Goal: Task Accomplishment & Management: Manage account settings

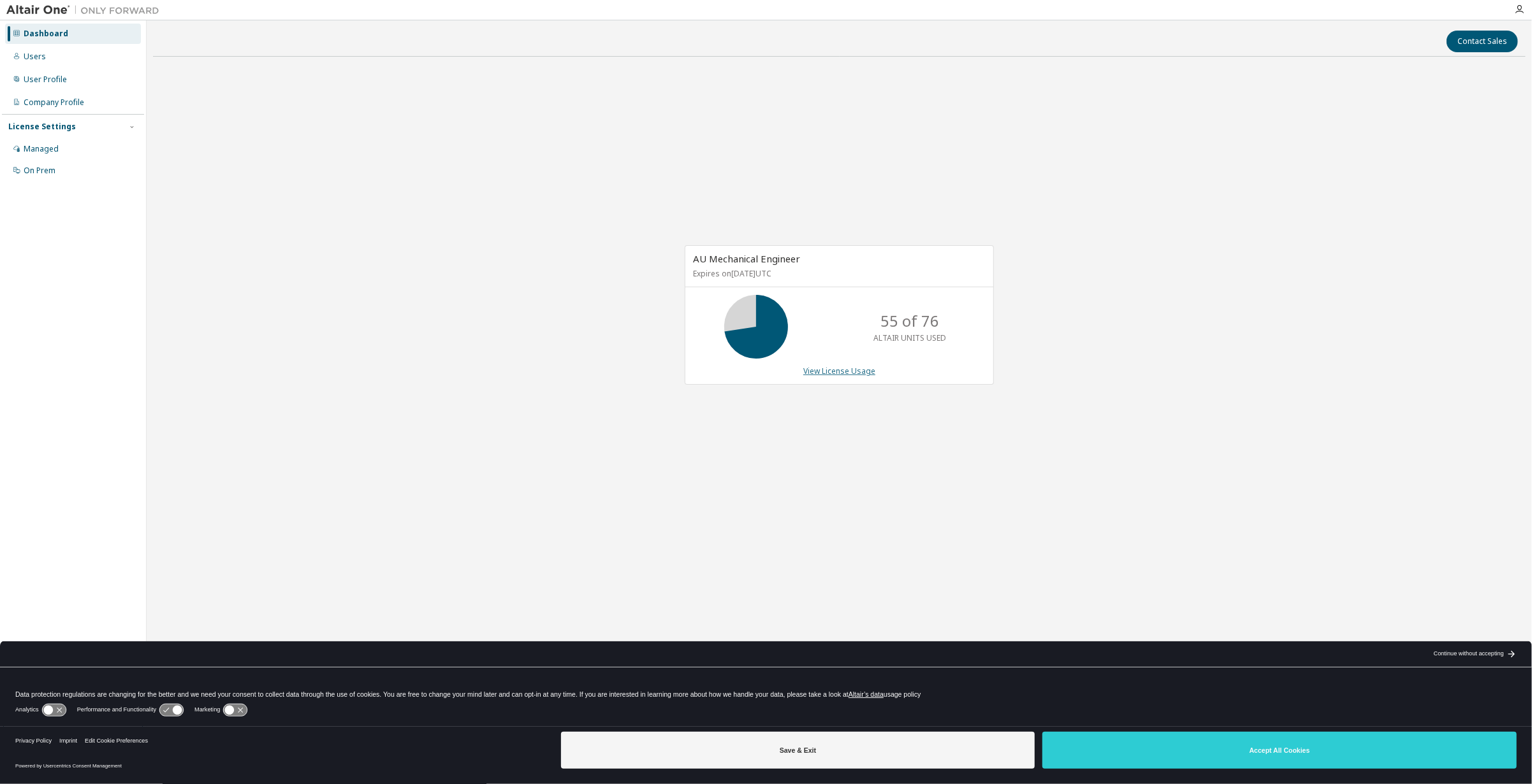
click at [830, 368] on link "View License Usage" at bounding box center [839, 370] width 72 height 10
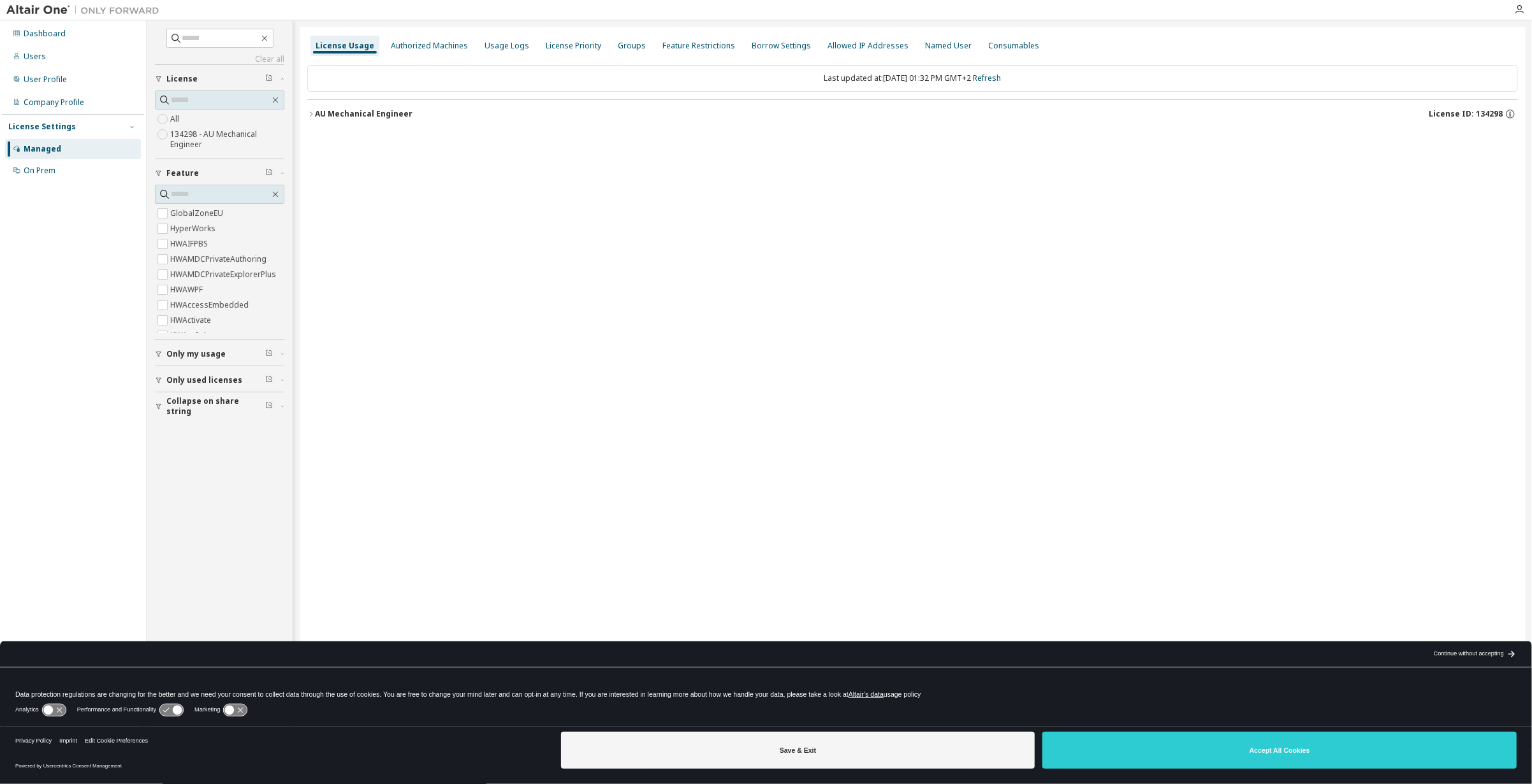
click at [324, 114] on div "AU Mechanical Engineer" at bounding box center [363, 114] width 97 height 10
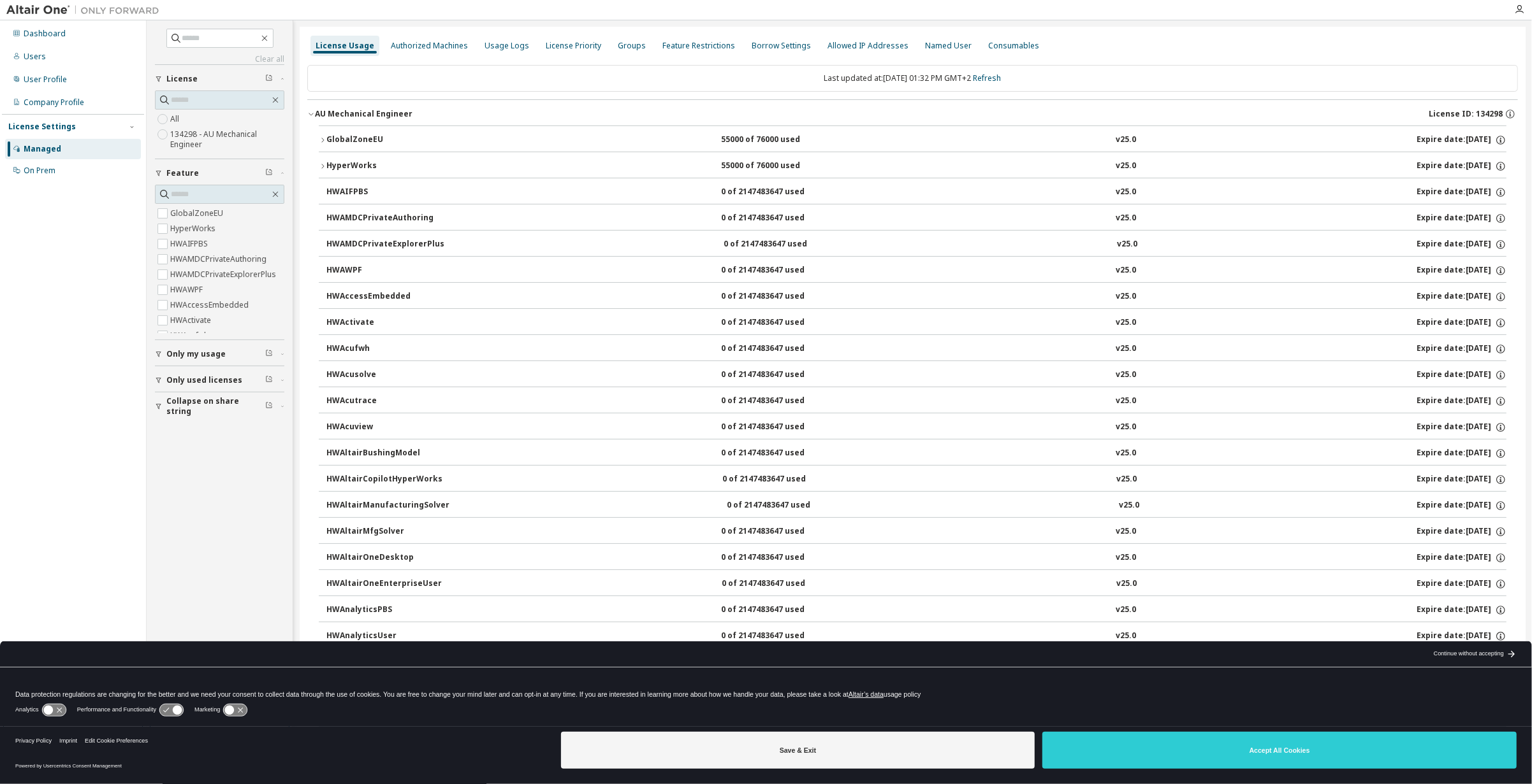
click at [345, 47] on div "License Usage" at bounding box center [345, 46] width 59 height 10
click at [53, 127] on div "License Settings" at bounding box center [42, 126] width 68 height 10
click at [45, 147] on div "Managed" at bounding box center [42, 149] width 38 height 10
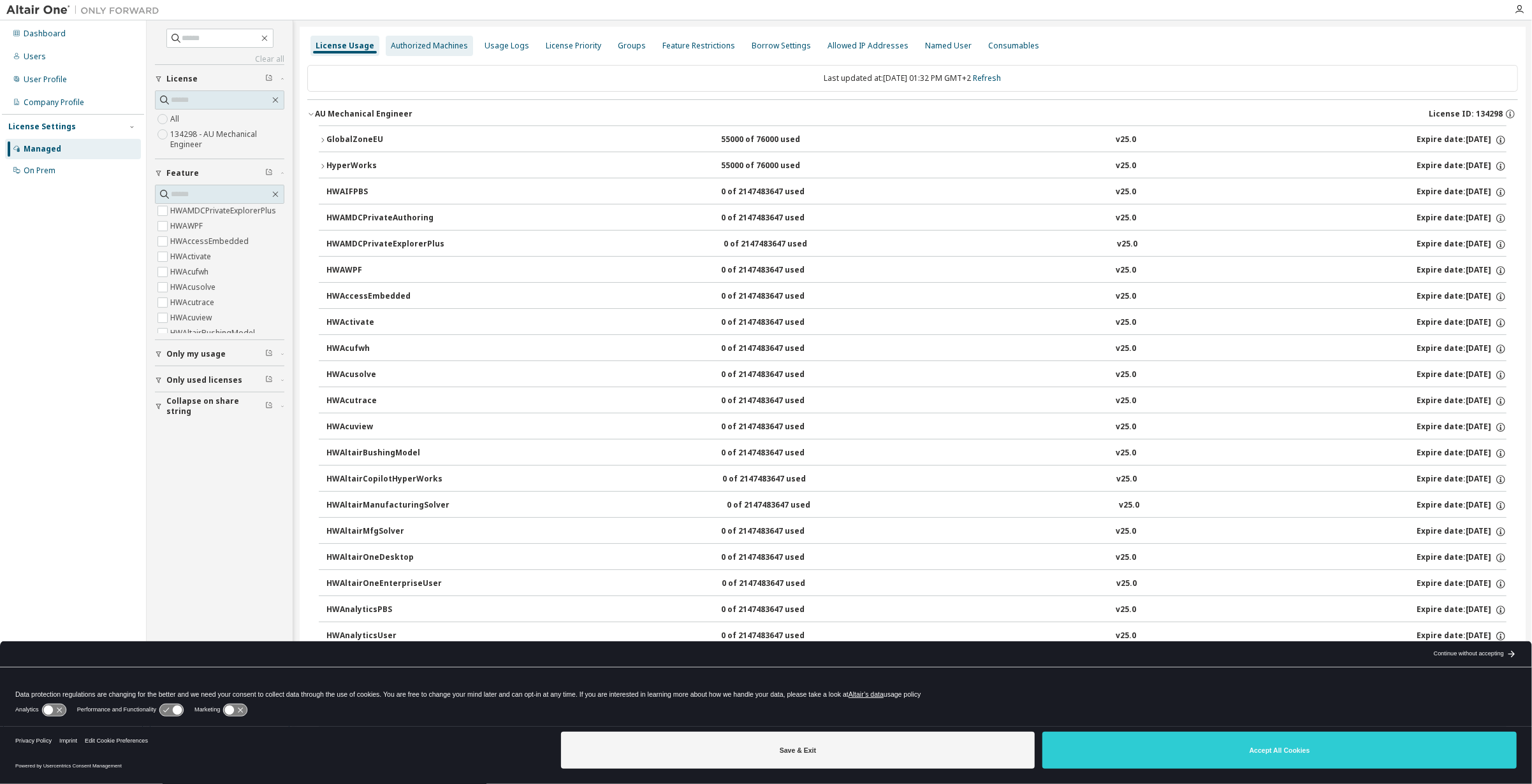
click at [427, 48] on div "Authorized Machines" at bounding box center [429, 46] width 77 height 10
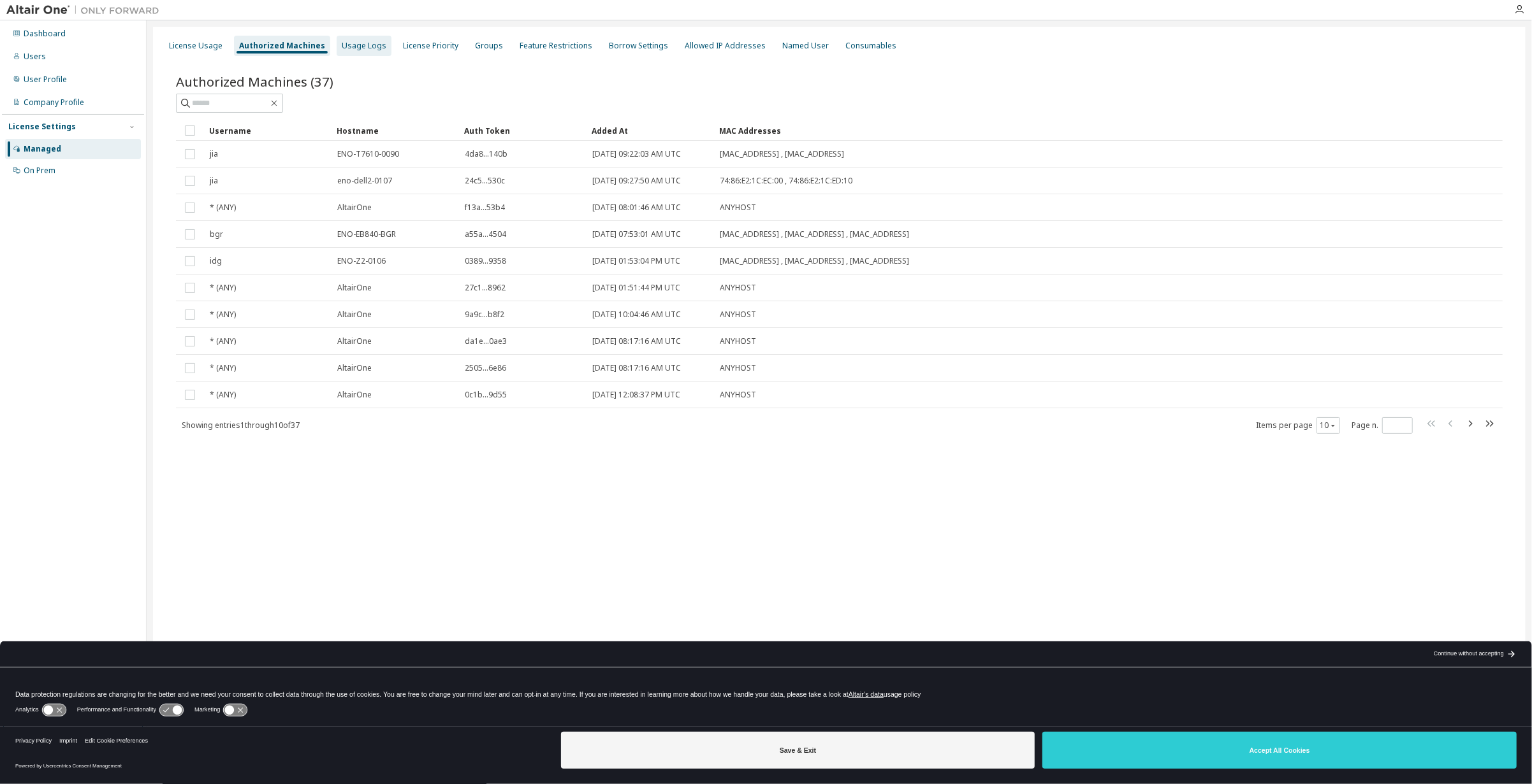
click at [355, 47] on div "Usage Logs" at bounding box center [364, 46] width 45 height 10
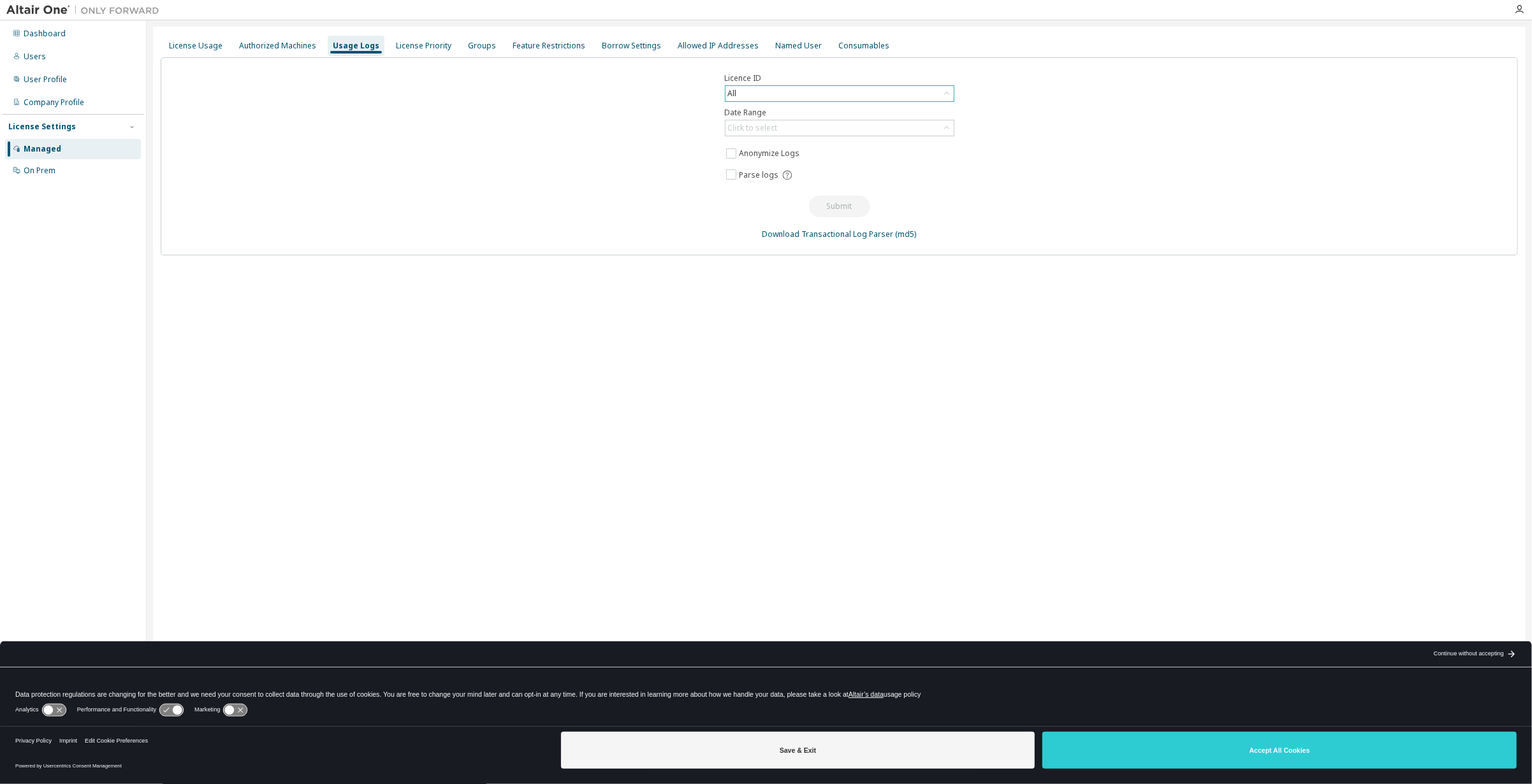
click at [752, 94] on div "All" at bounding box center [839, 93] width 228 height 15
click at [784, 160] on li "134298 - AU Mechanical Engineer" at bounding box center [838, 161] width 227 height 17
click at [769, 128] on div "Click to select" at bounding box center [753, 128] width 50 height 10
click at [769, 161] on li "Last 30 days" at bounding box center [838, 162] width 227 height 17
click at [833, 202] on button "Submit" at bounding box center [839, 206] width 61 height 22
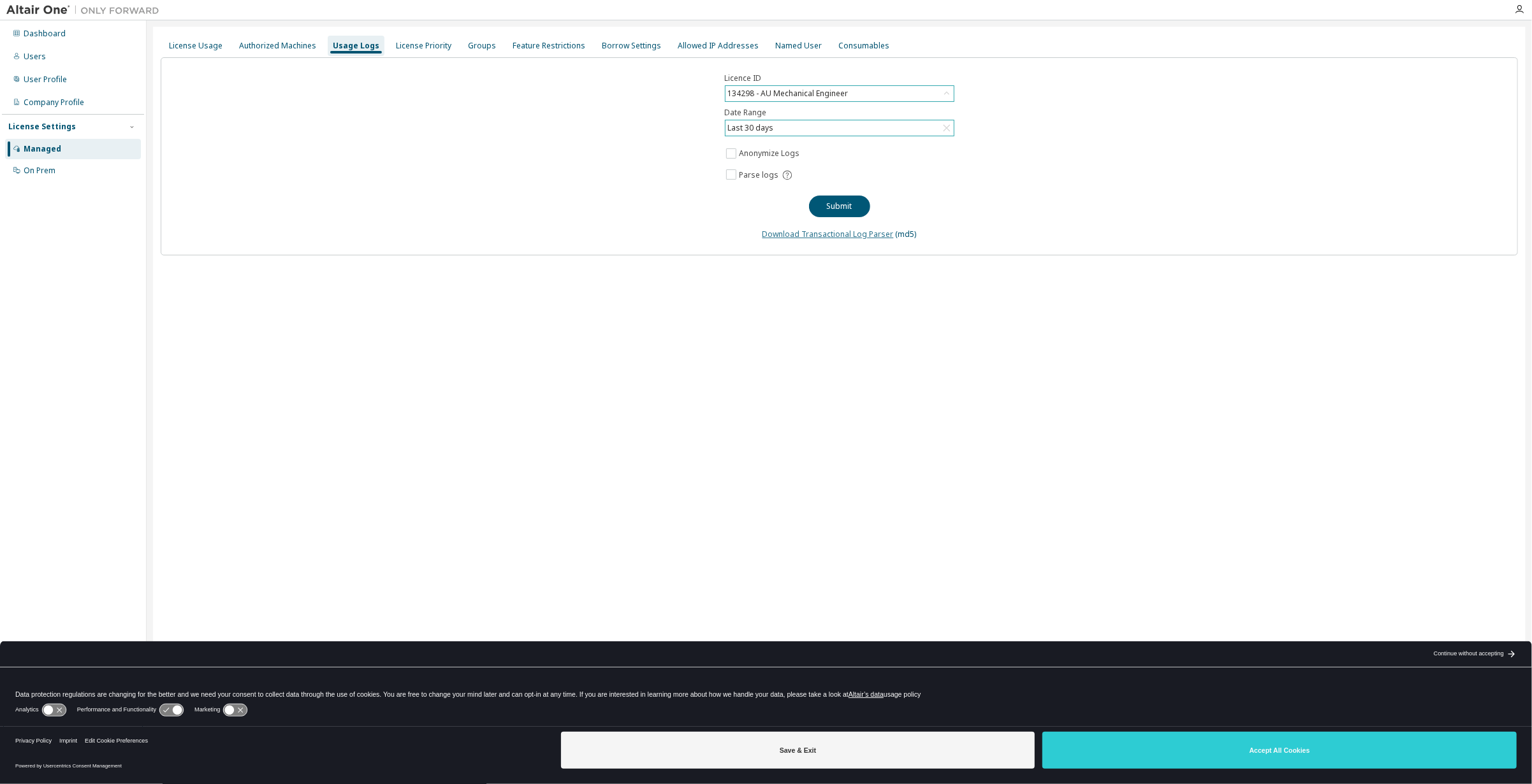
click at [883, 235] on link "Download Transactional Log Parser" at bounding box center [827, 234] width 131 height 10
click at [428, 45] on div "License Priority" at bounding box center [423, 46] width 55 height 10
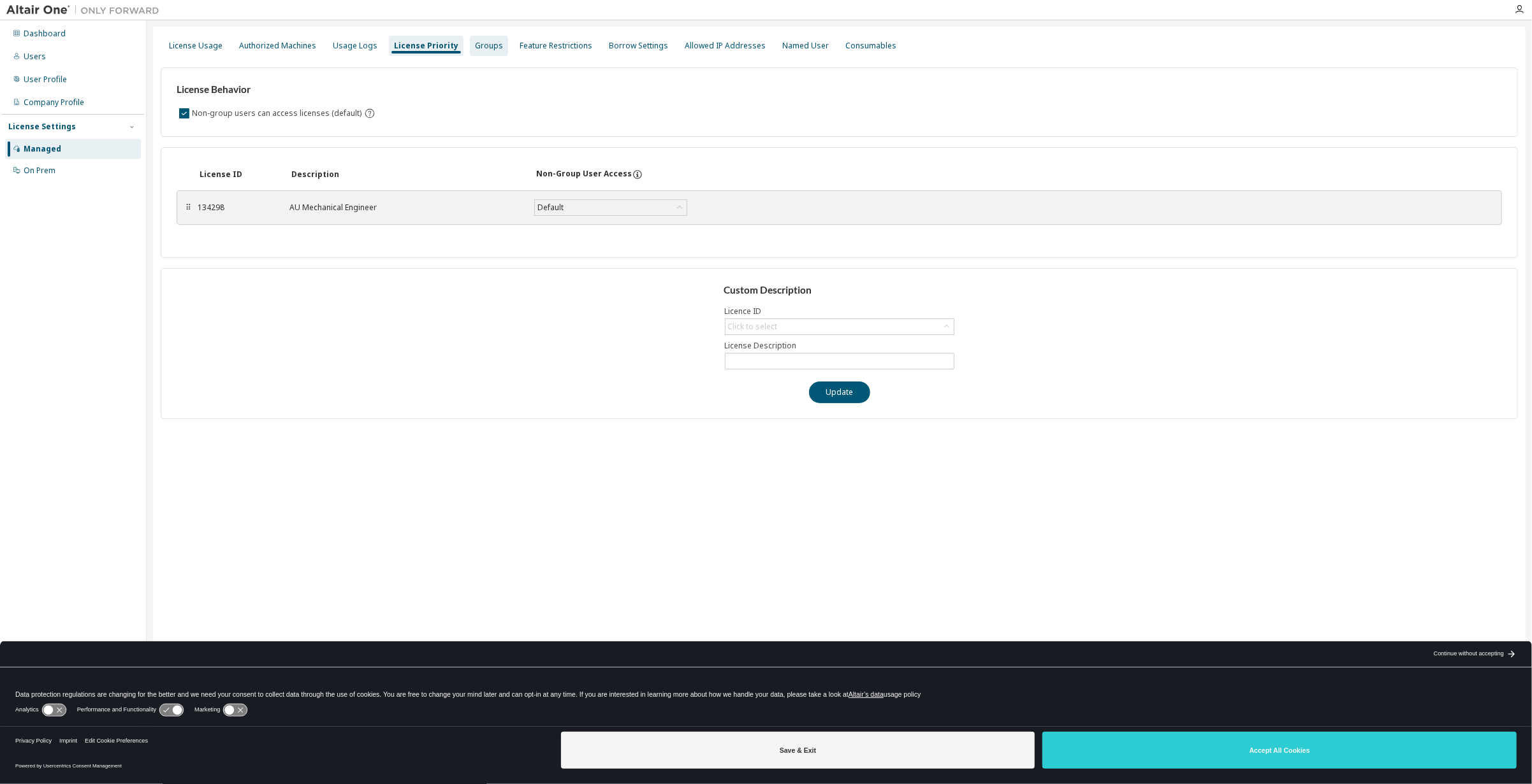
click at [475, 47] on div "Groups" at bounding box center [489, 46] width 28 height 10
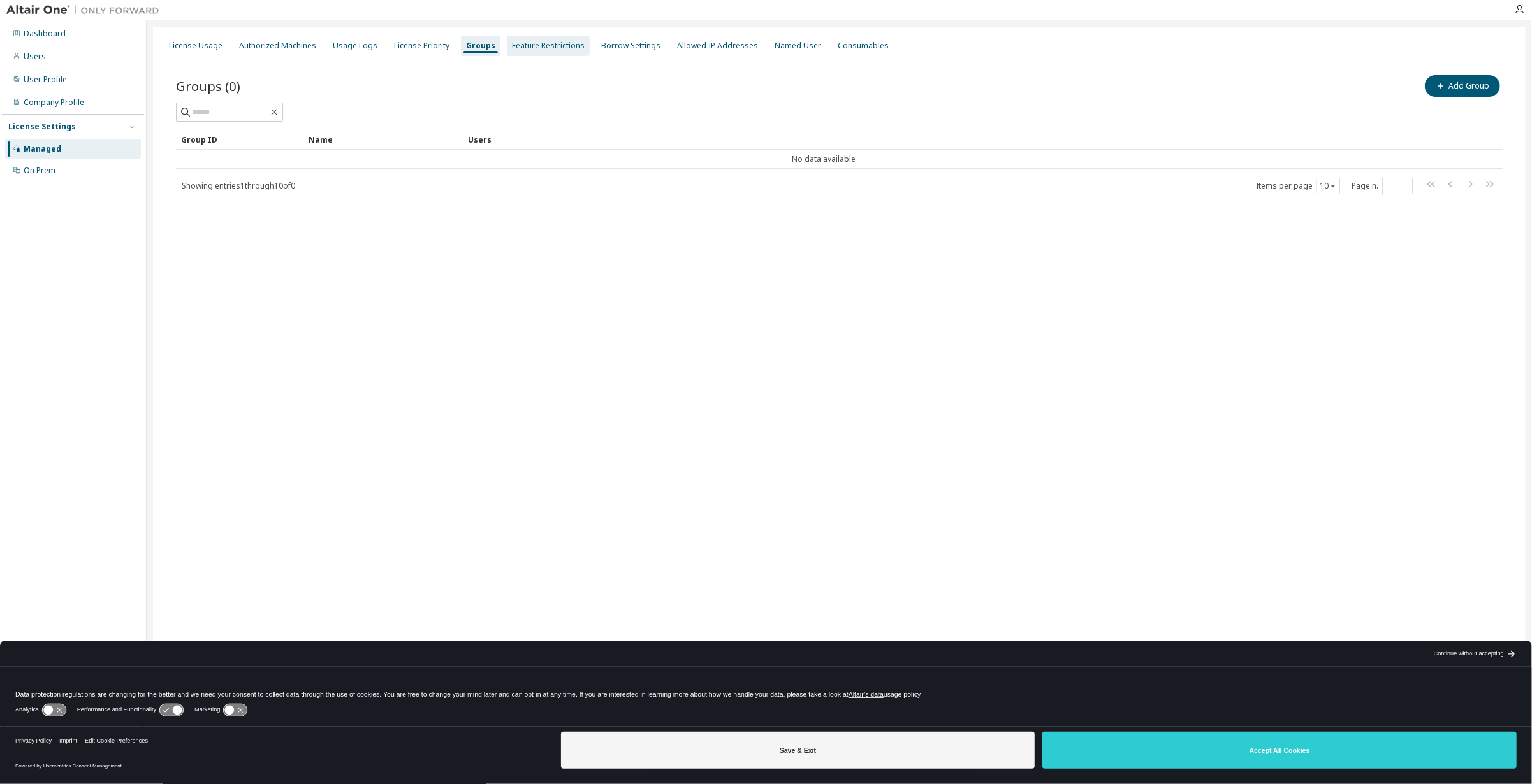
click at [526, 51] on div "Feature Restrictions" at bounding box center [548, 46] width 72 height 10
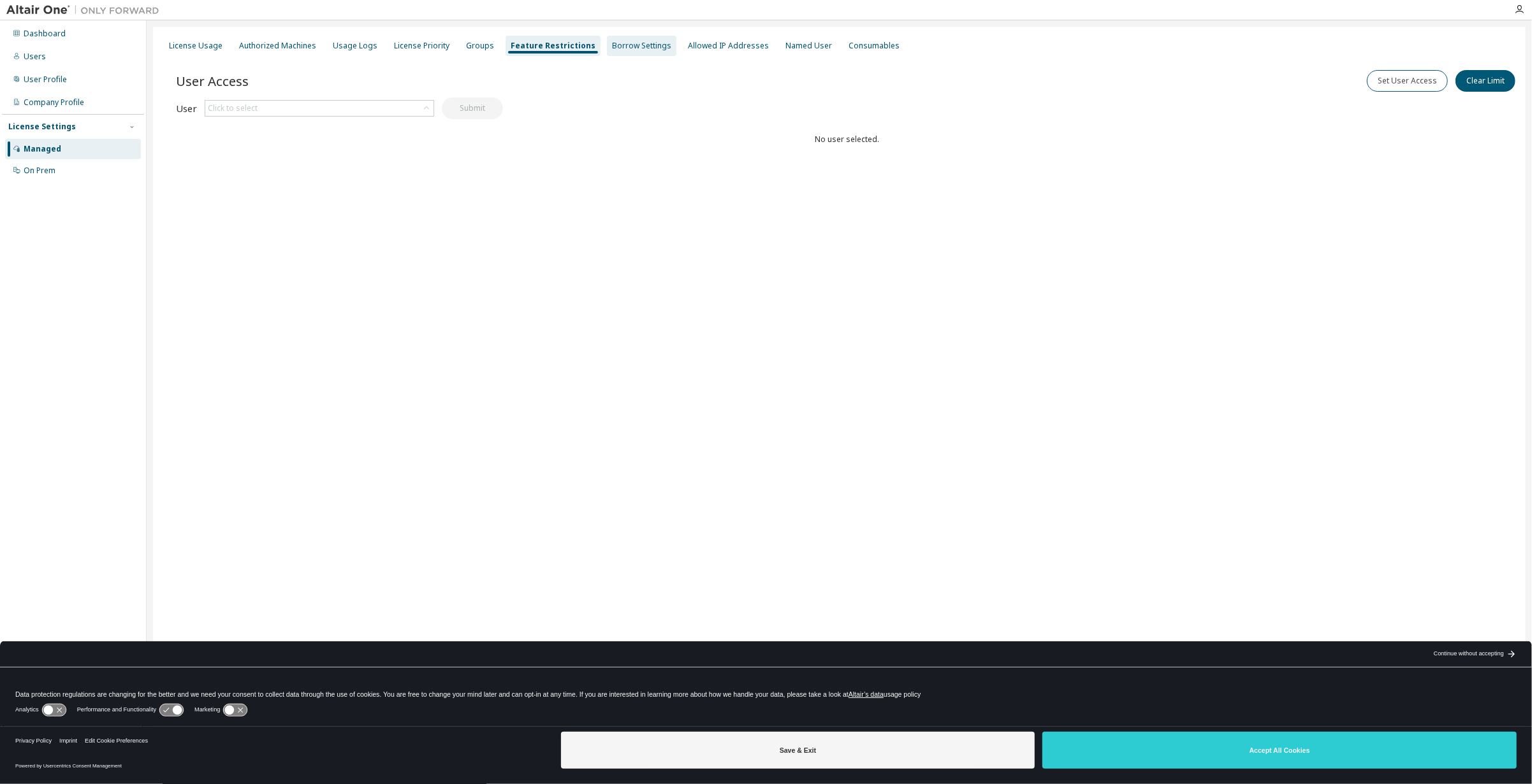
click at [612, 51] on div "Borrow Settings" at bounding box center [641, 45] width 69 height 20
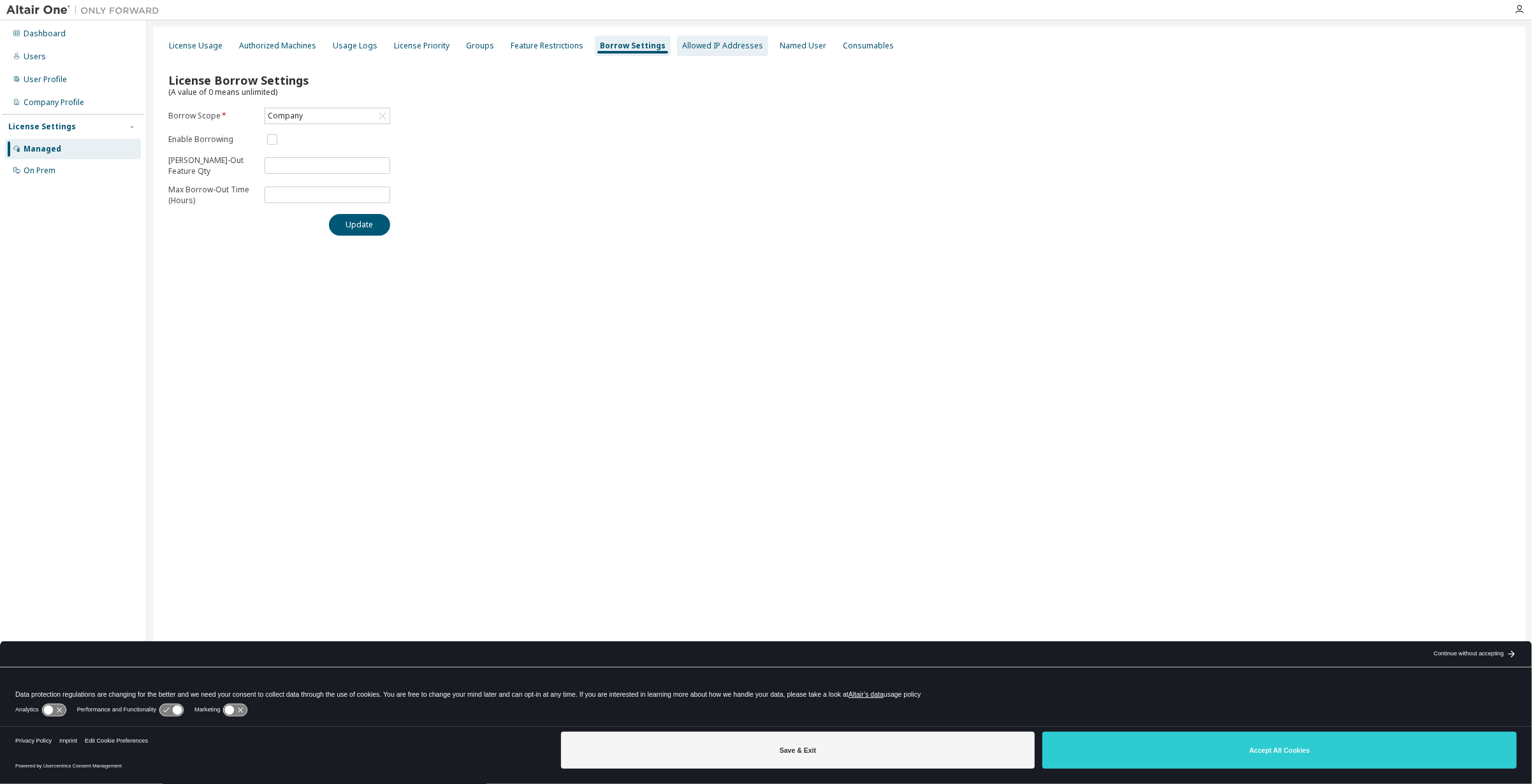
click at [691, 48] on div "Allowed IP Addresses" at bounding box center [723, 46] width 81 height 10
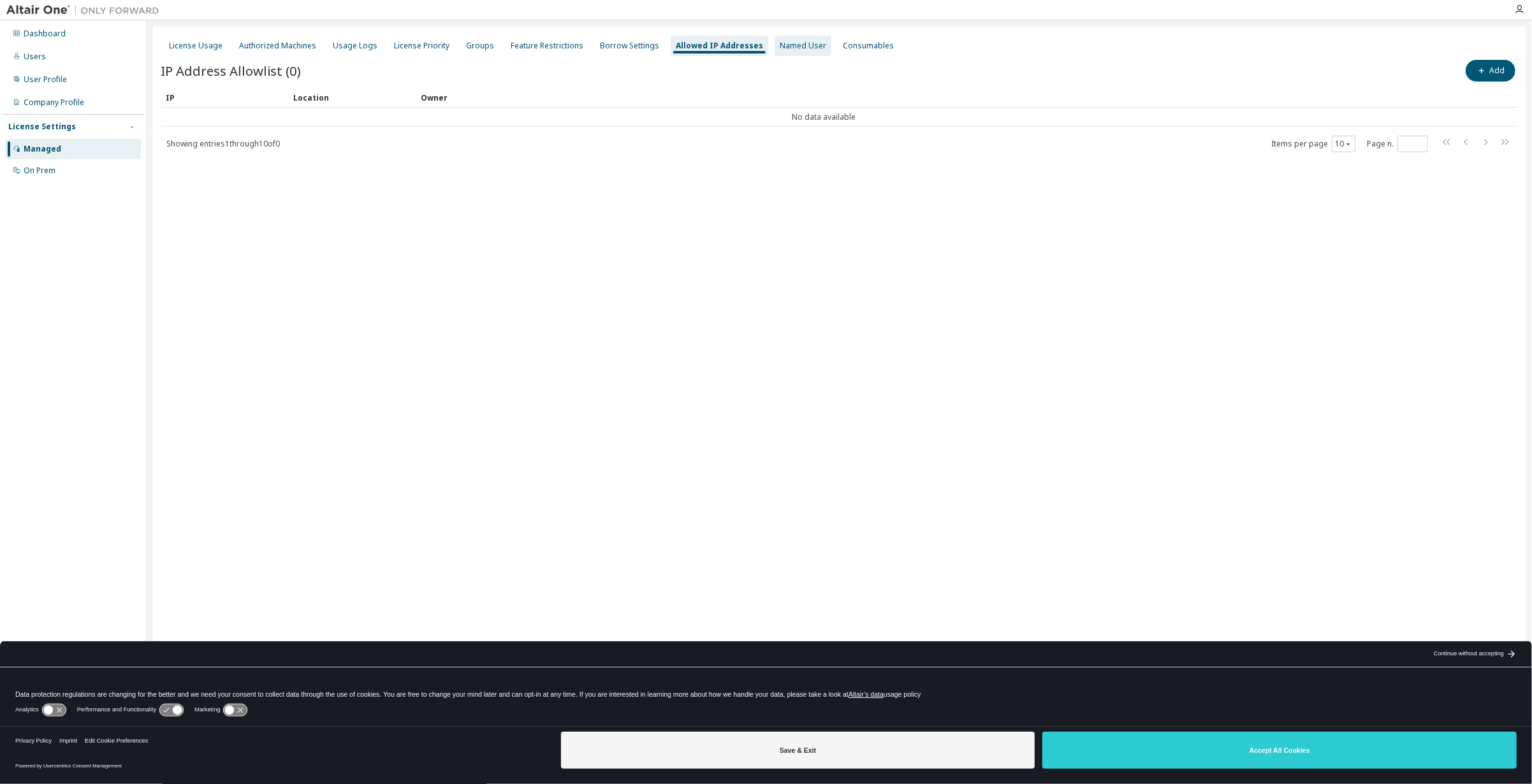
click at [780, 50] on div "Named User" at bounding box center [803, 46] width 47 height 10
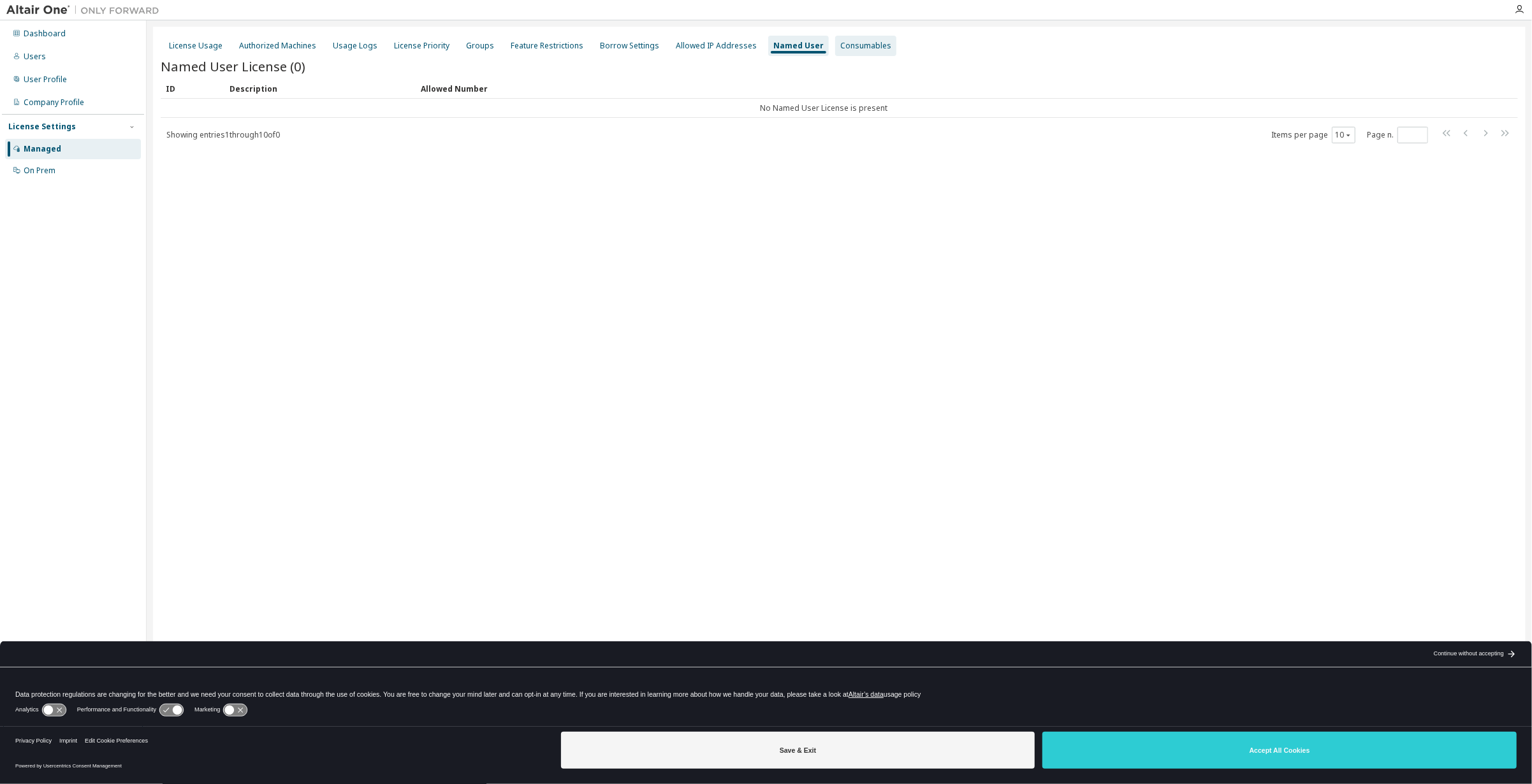
click at [843, 50] on div "Consumables" at bounding box center [865, 46] width 51 height 10
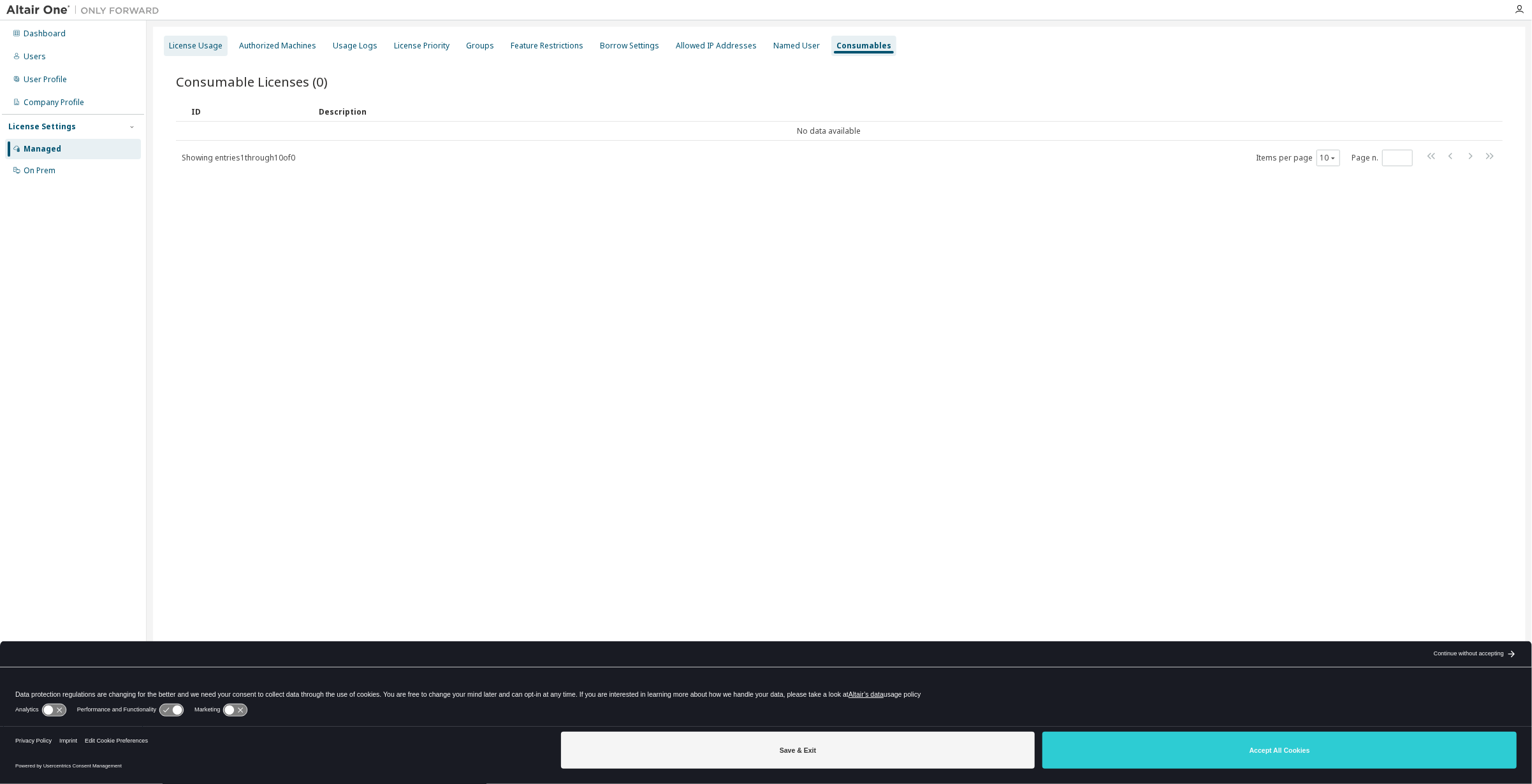
click at [207, 47] on div "License Usage" at bounding box center [195, 46] width 54 height 10
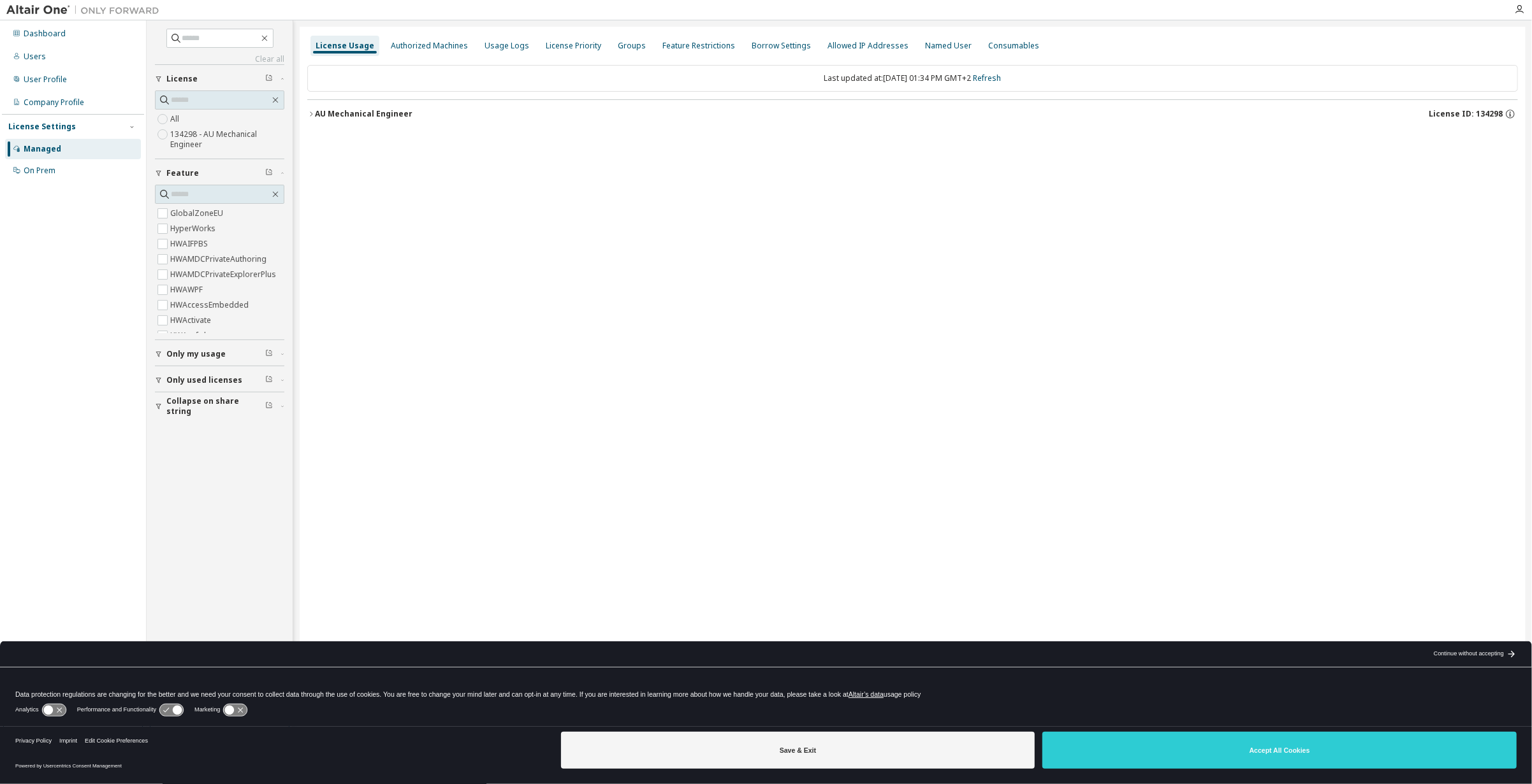
click at [345, 112] on div "AU Mechanical Engineer" at bounding box center [363, 114] width 97 height 10
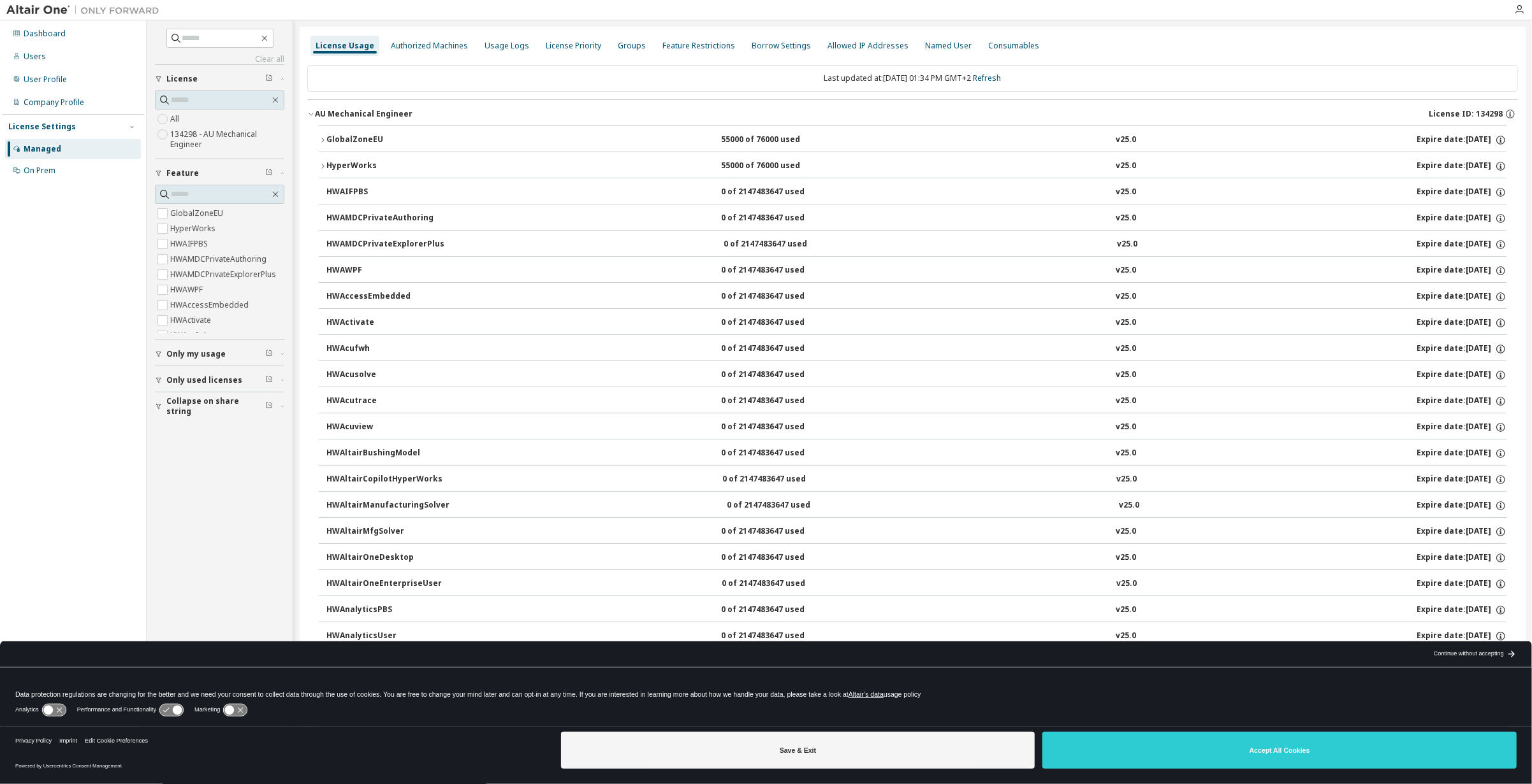
click at [748, 139] on div "55000 of 76000 used" at bounding box center [778, 140] width 115 height 11
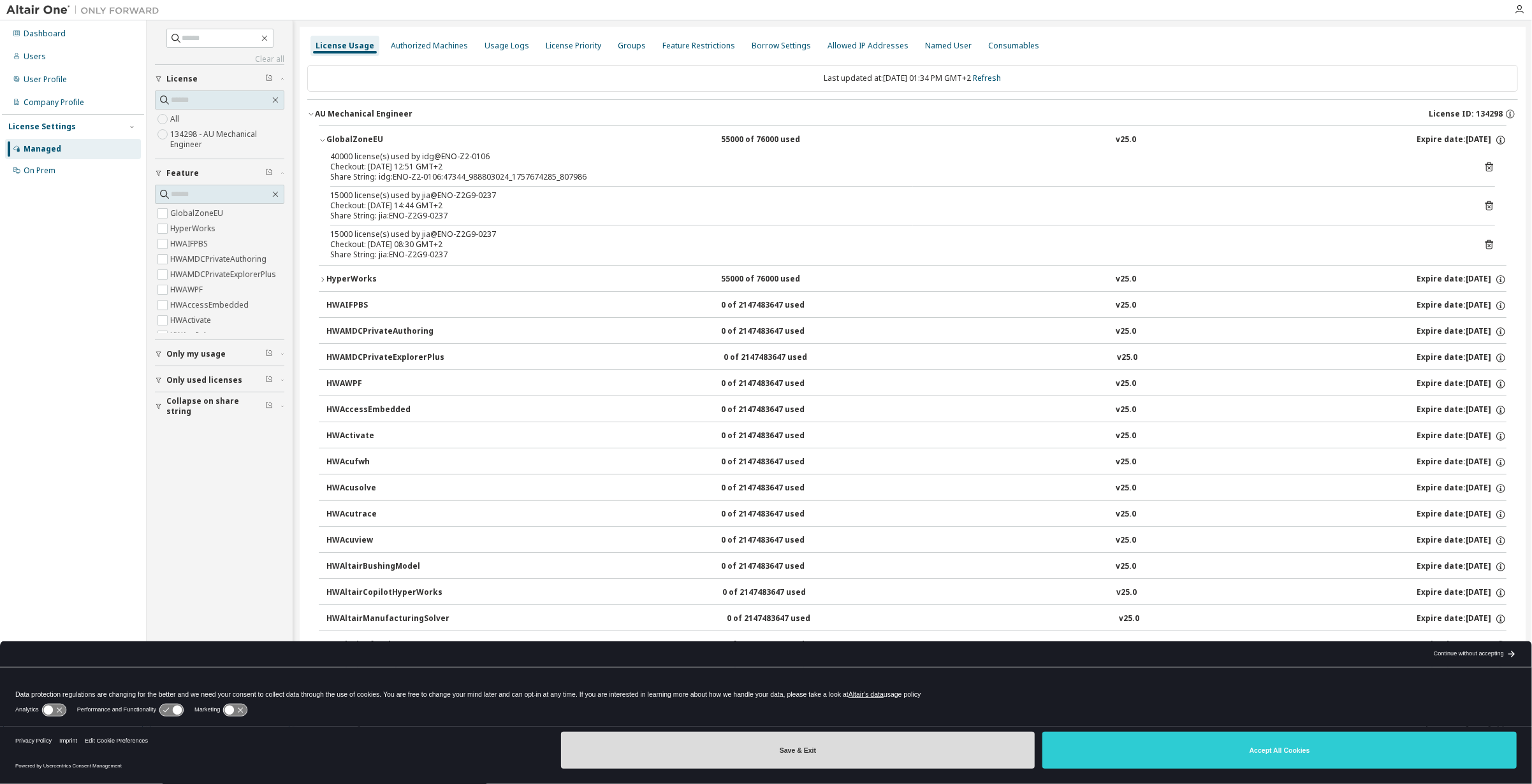
click at [799, 753] on button "Save & Exit" at bounding box center [798, 750] width 474 height 37
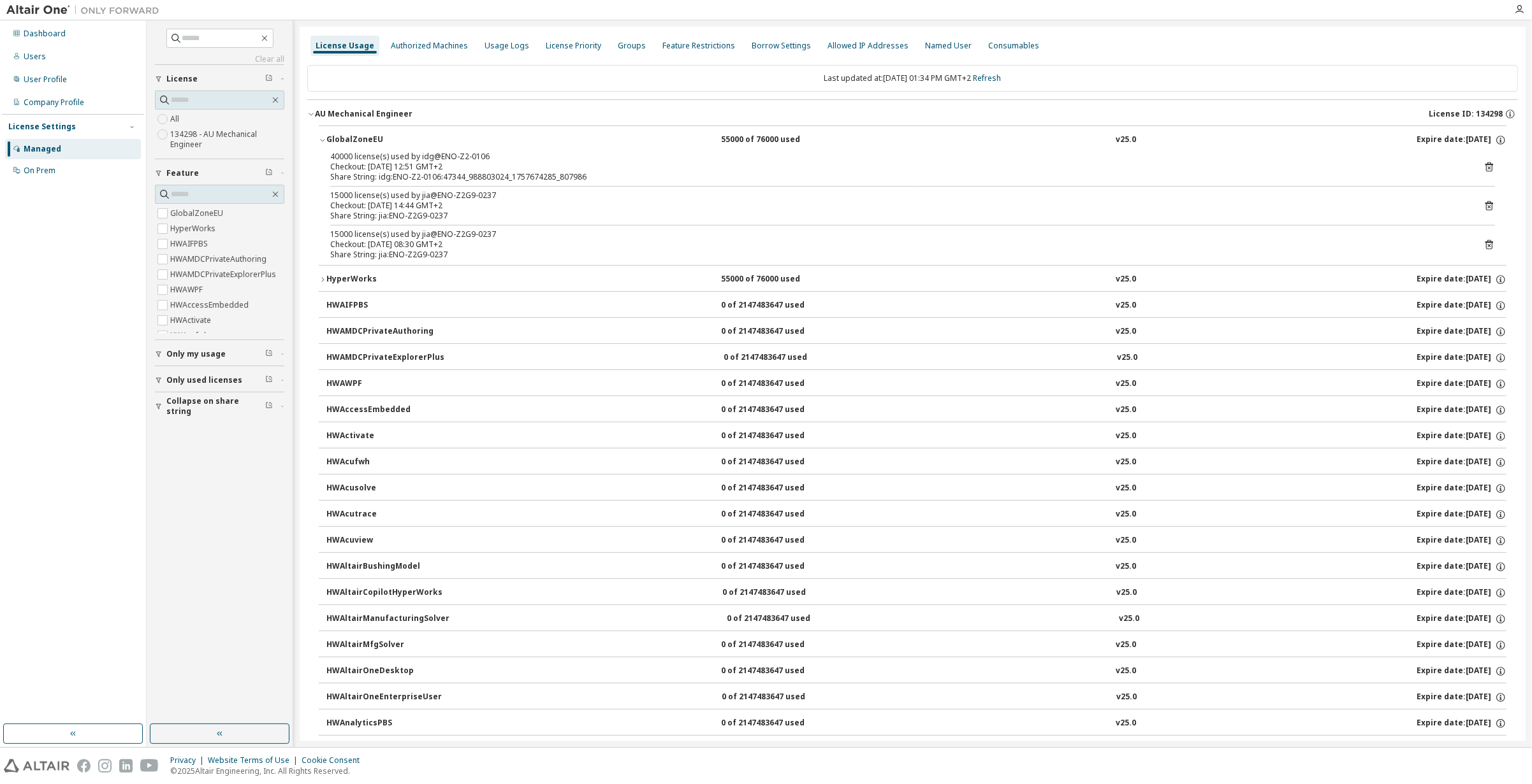
click at [362, 277] on div "HyperWorks" at bounding box center [383, 280] width 115 height 11
